Goal: Use online tool/utility: Utilize a website feature to perform a specific function

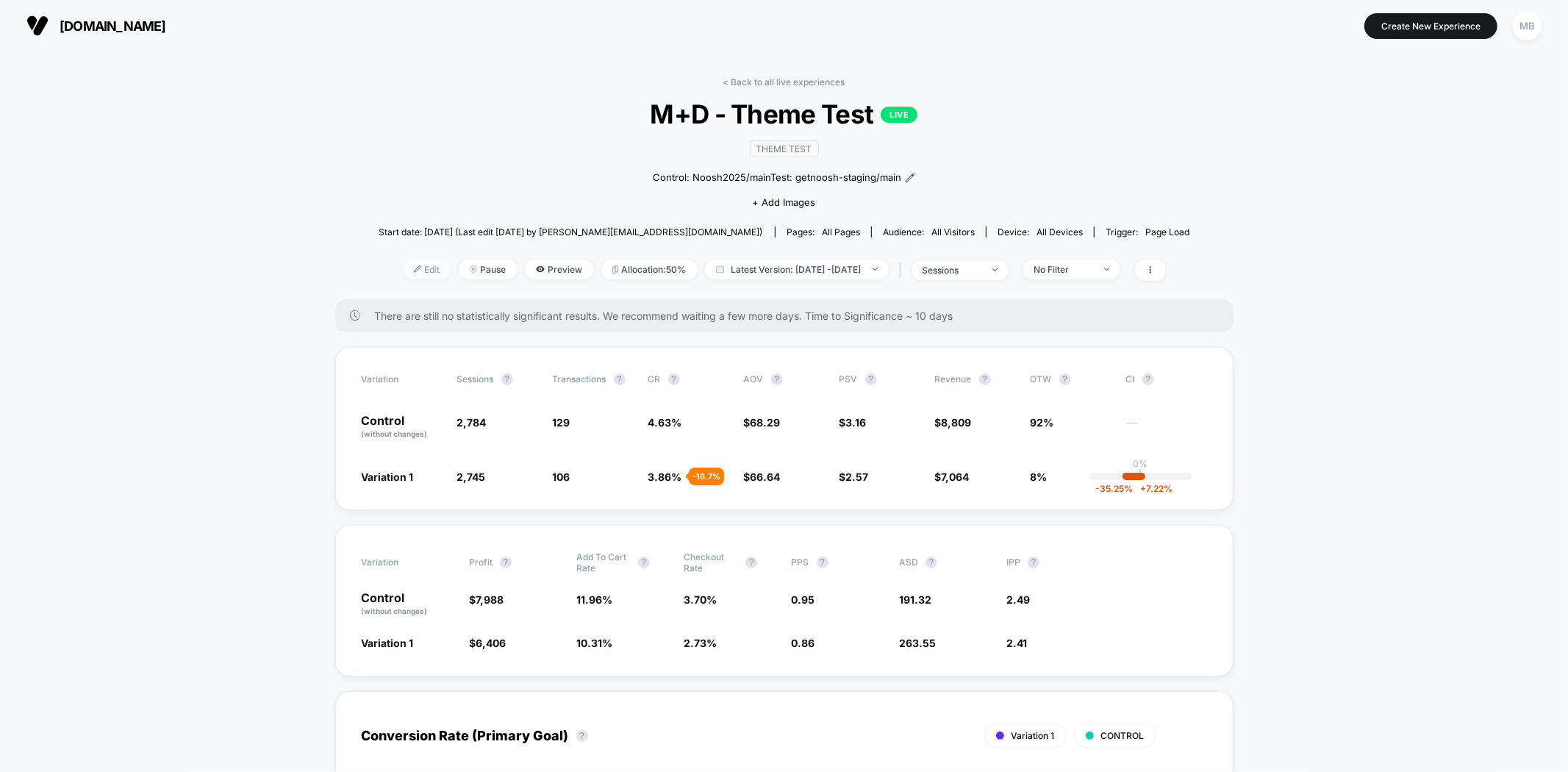
click at [403, 276] on span "Edit" at bounding box center [427, 269] width 49 height 20
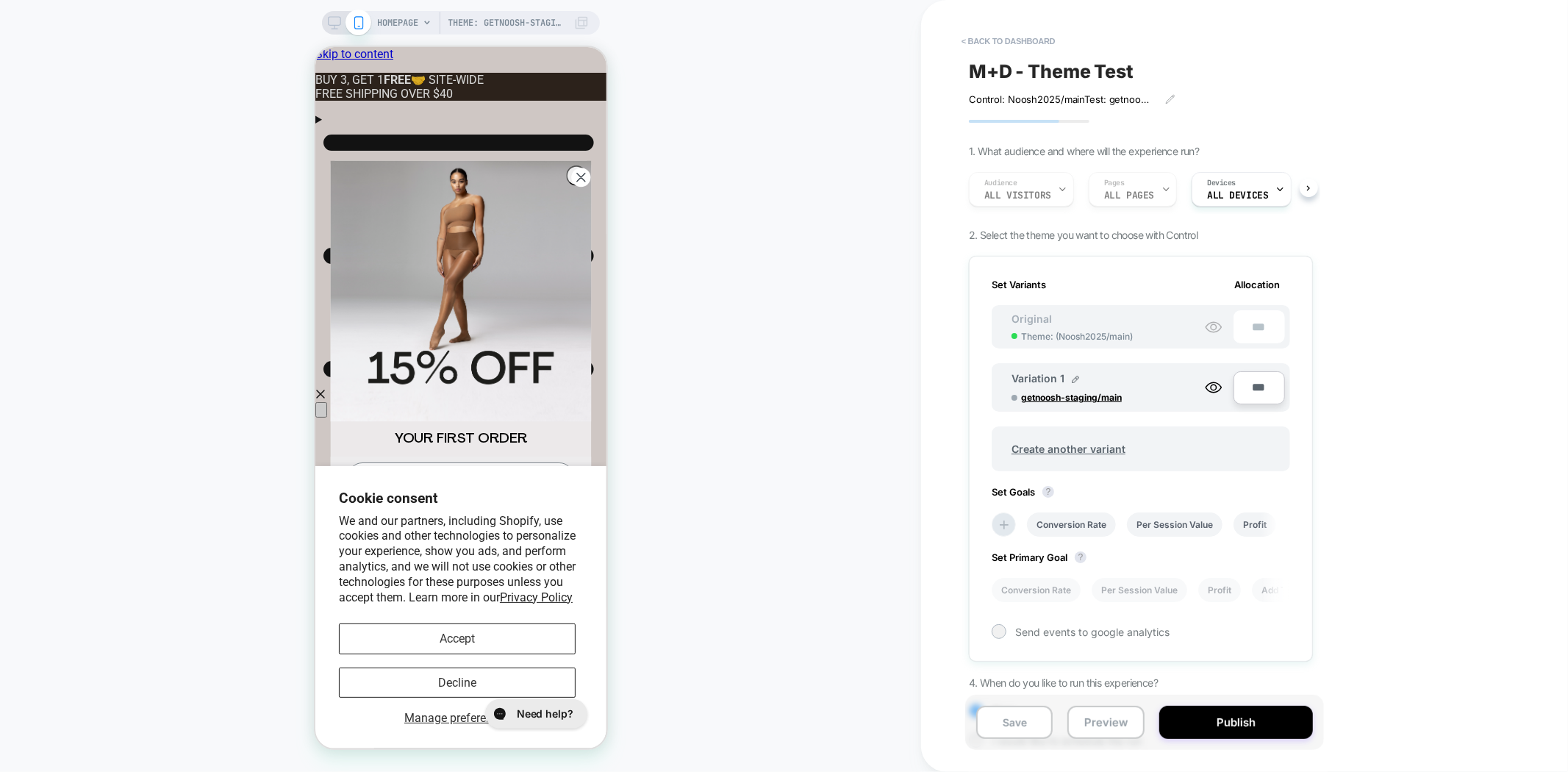
scroll to position [0, 2]
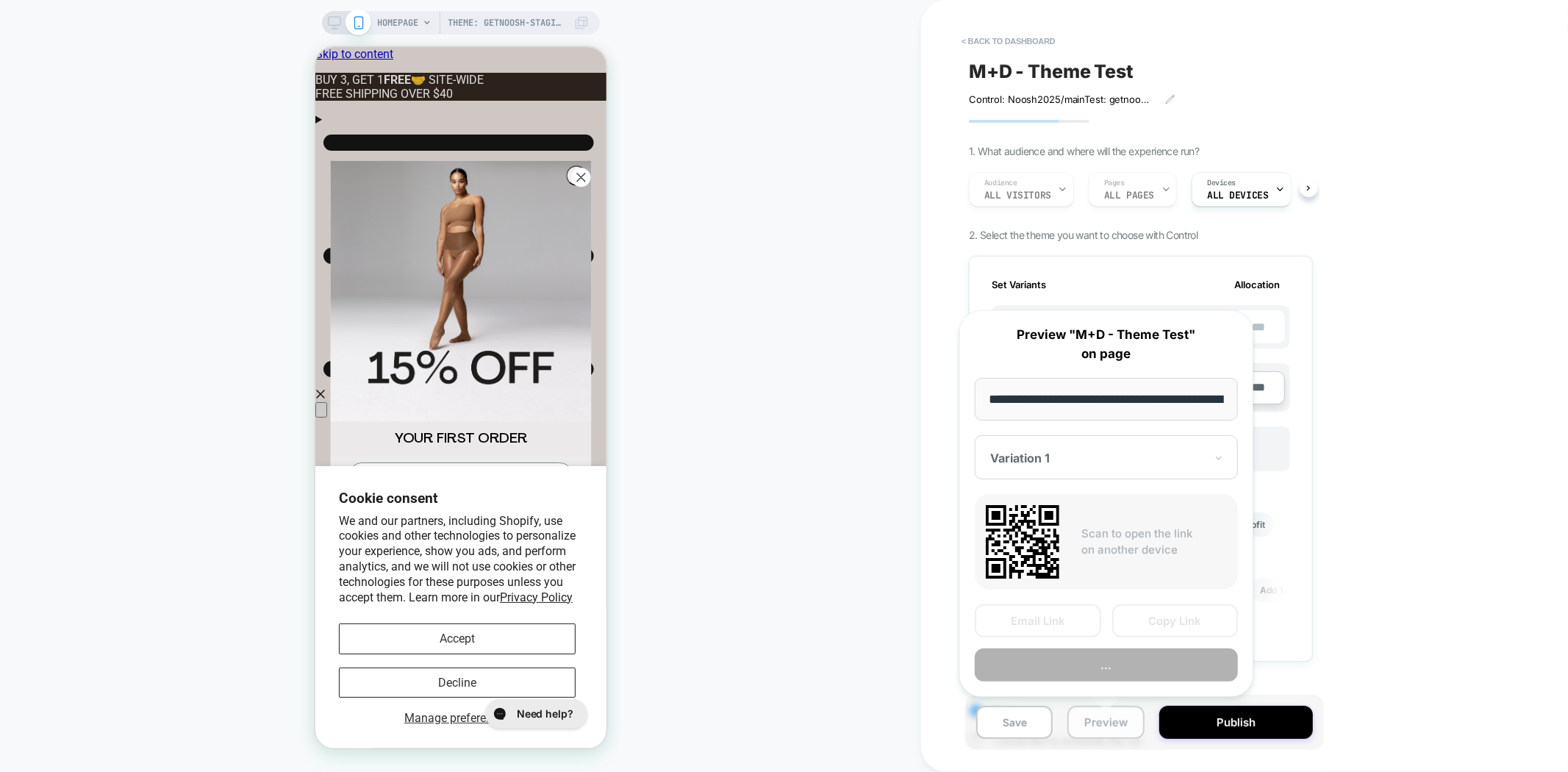
scroll to position [0, 101]
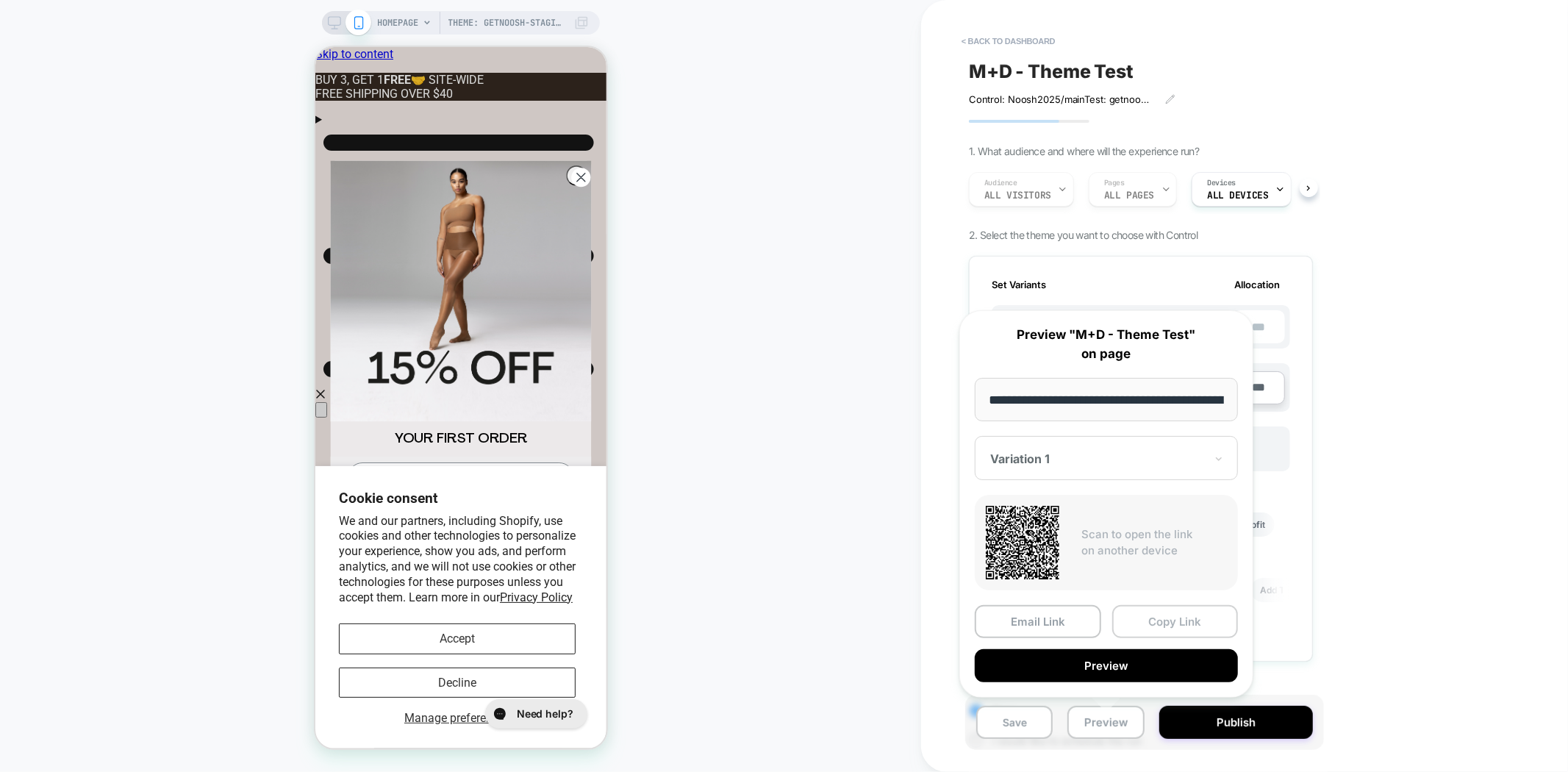
click at [1182, 618] on button "Copy Link" at bounding box center [1176, 621] width 126 height 33
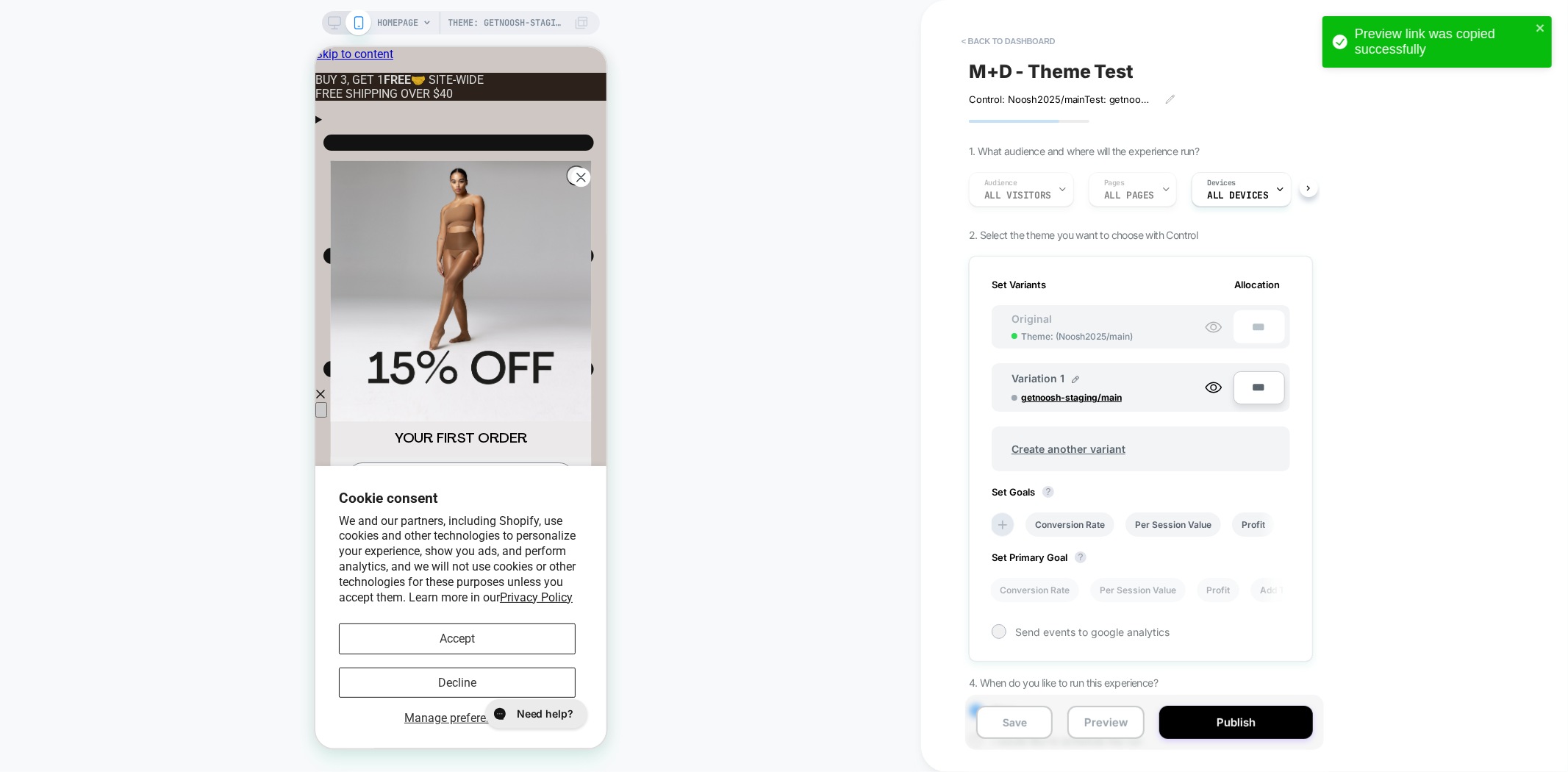
click at [1420, 470] on div "< back to dashboard M+D - Theme Test Control: Noosh2025/main Test: getnoosh-sta…" at bounding box center [1244, 386] width 647 height 772
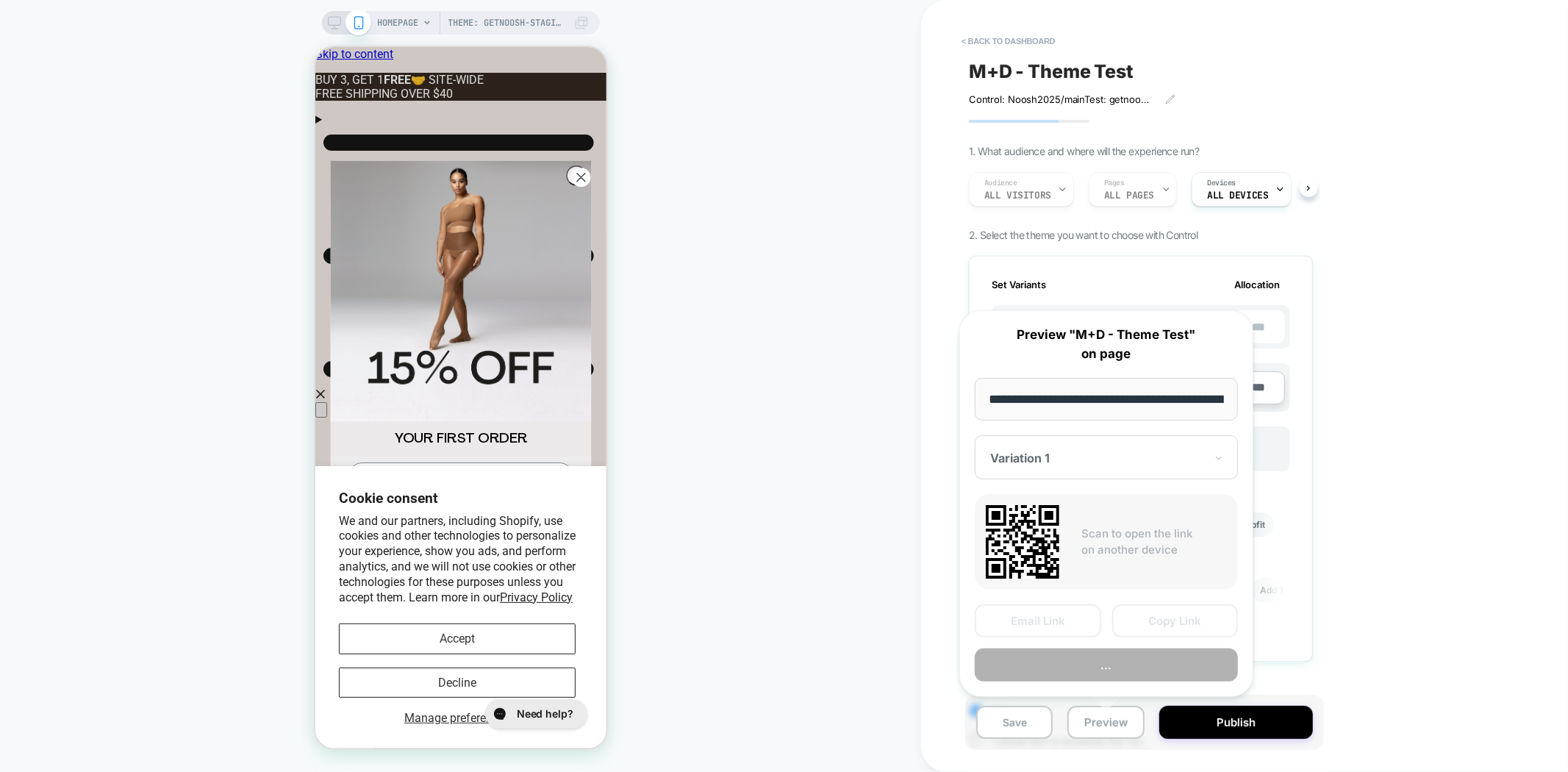
scroll to position [0, 101]
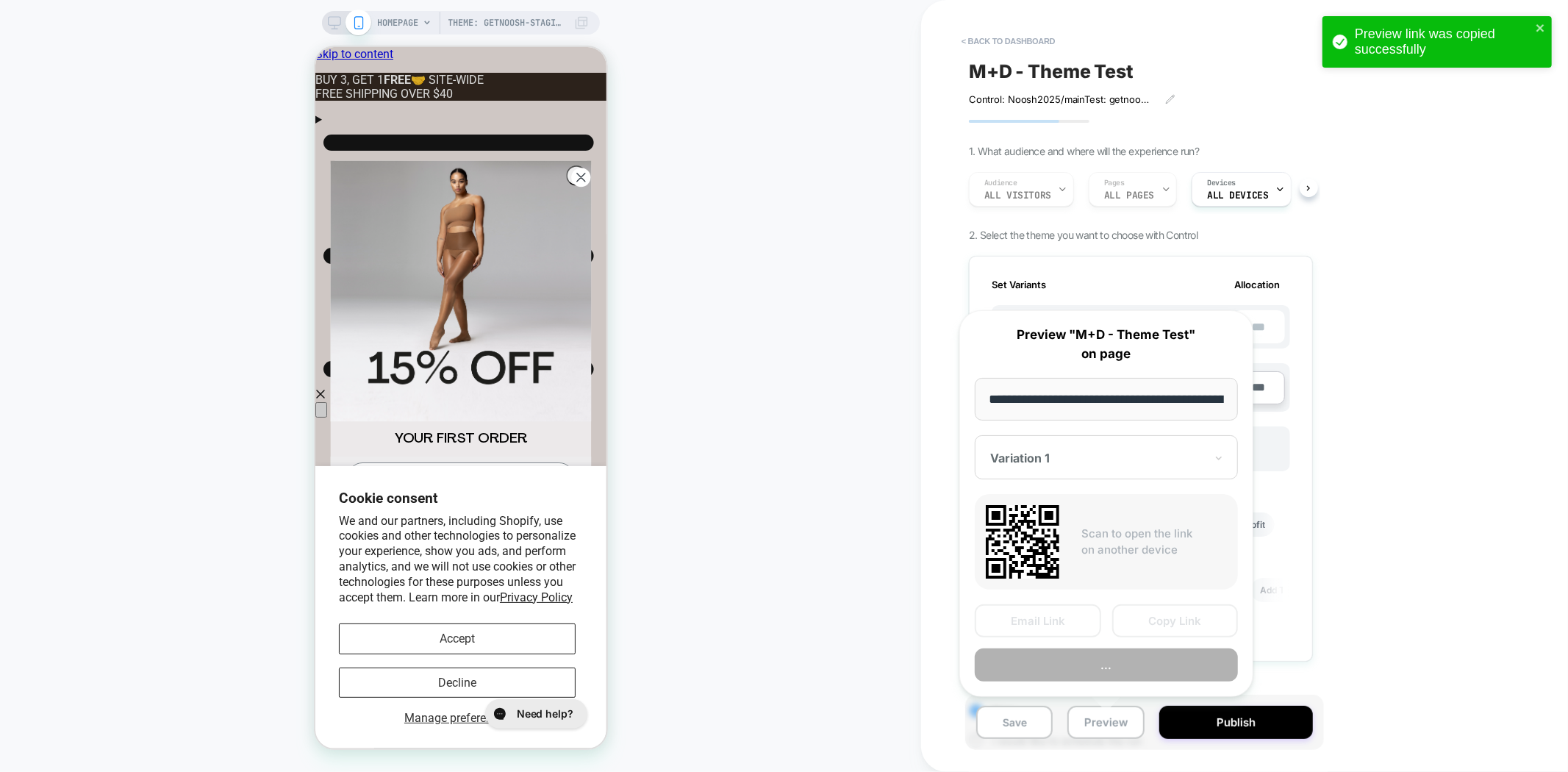
scroll to position [0, 101]
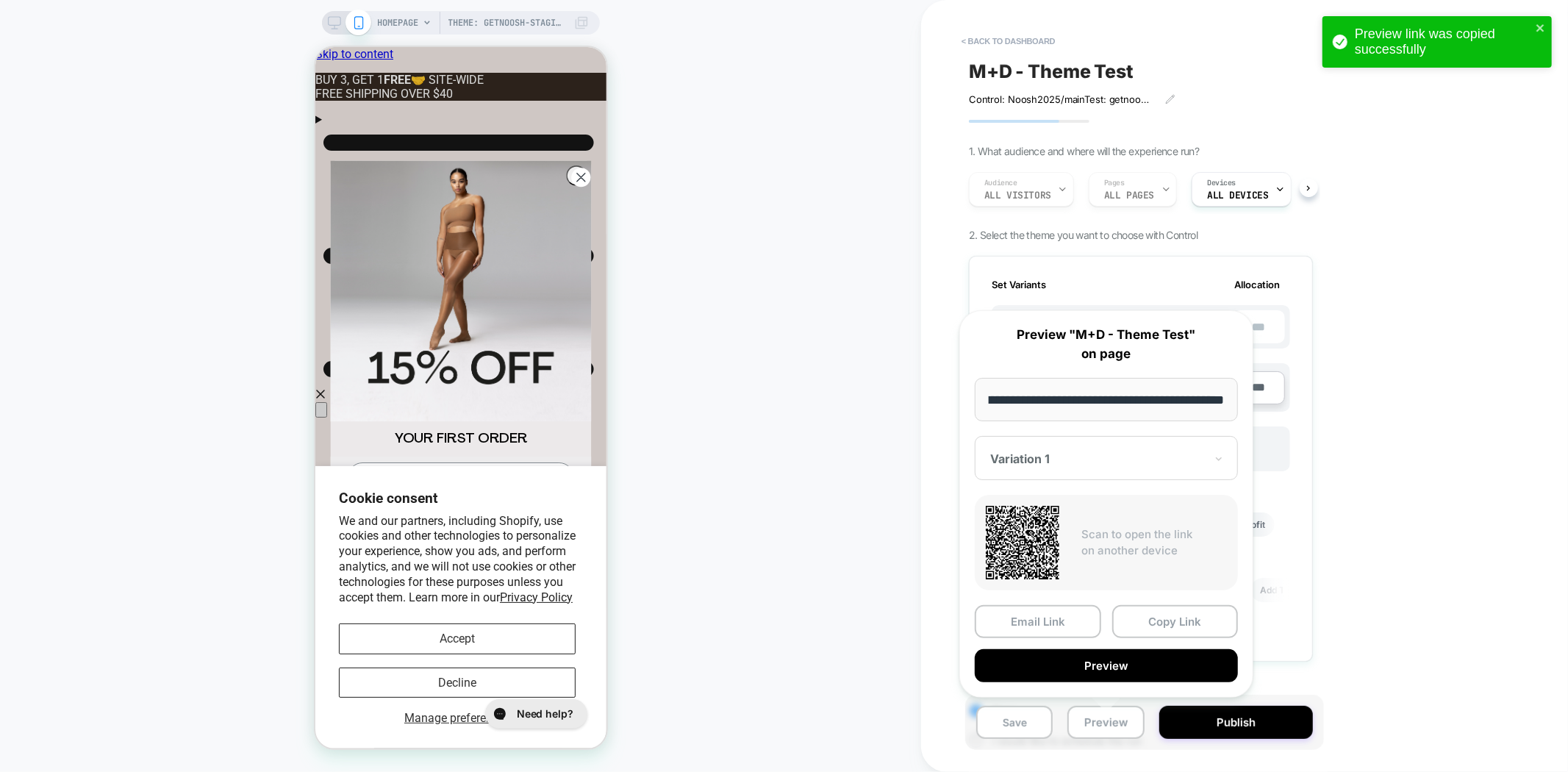
drag, startPoint x: 1166, startPoint y: 623, endPoint x: 1435, endPoint y: 430, distance: 331.1
click at [1167, 623] on button "Copy Link" at bounding box center [1176, 621] width 126 height 33
